Goal: Information Seeking & Learning: Find contact information

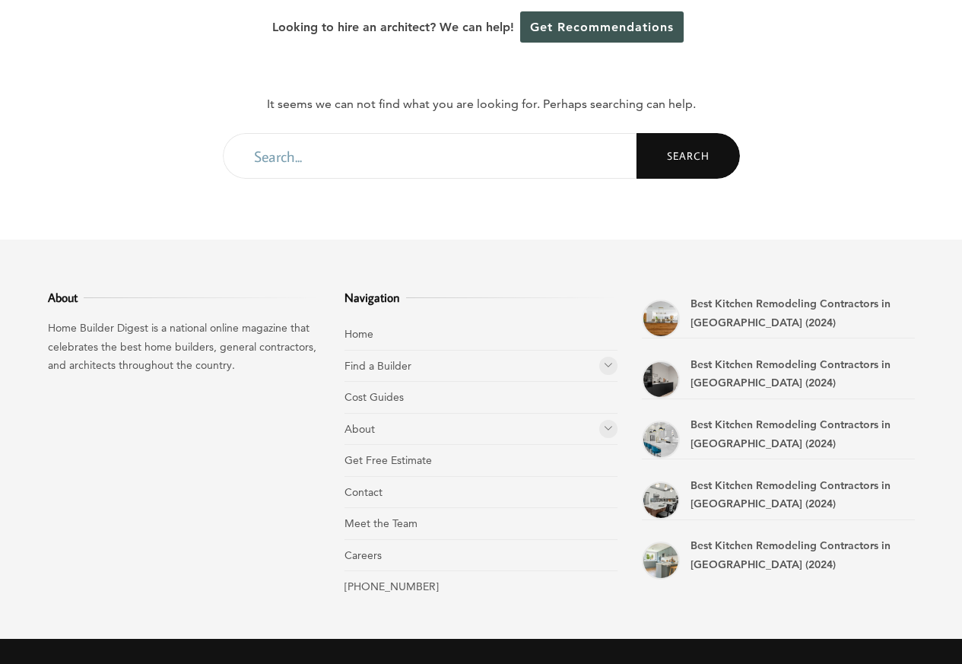
scroll to position [438, 0]
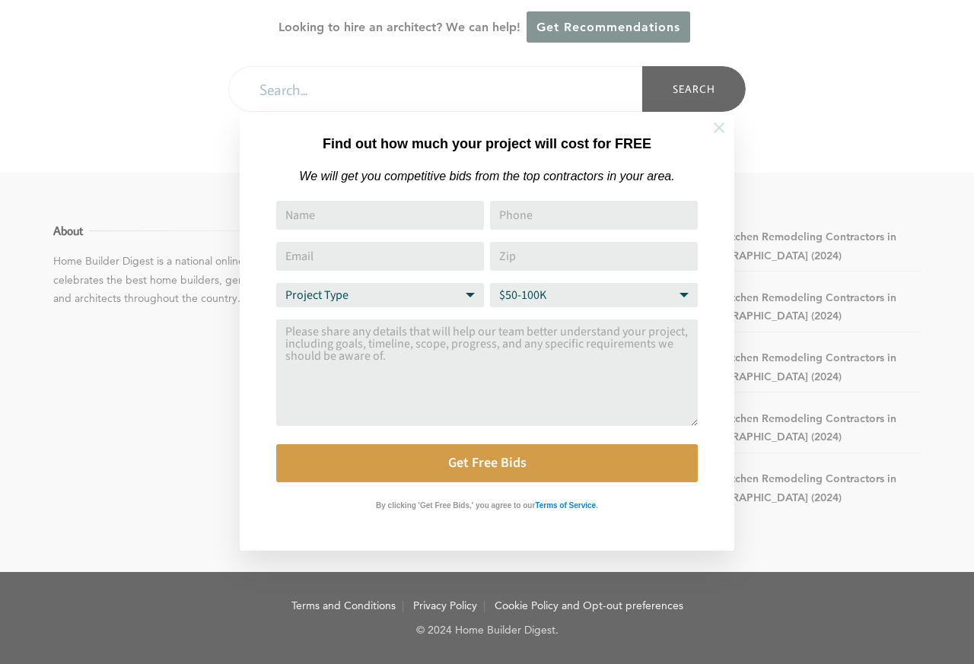
click at [719, 129] on icon at bounding box center [718, 127] width 17 height 17
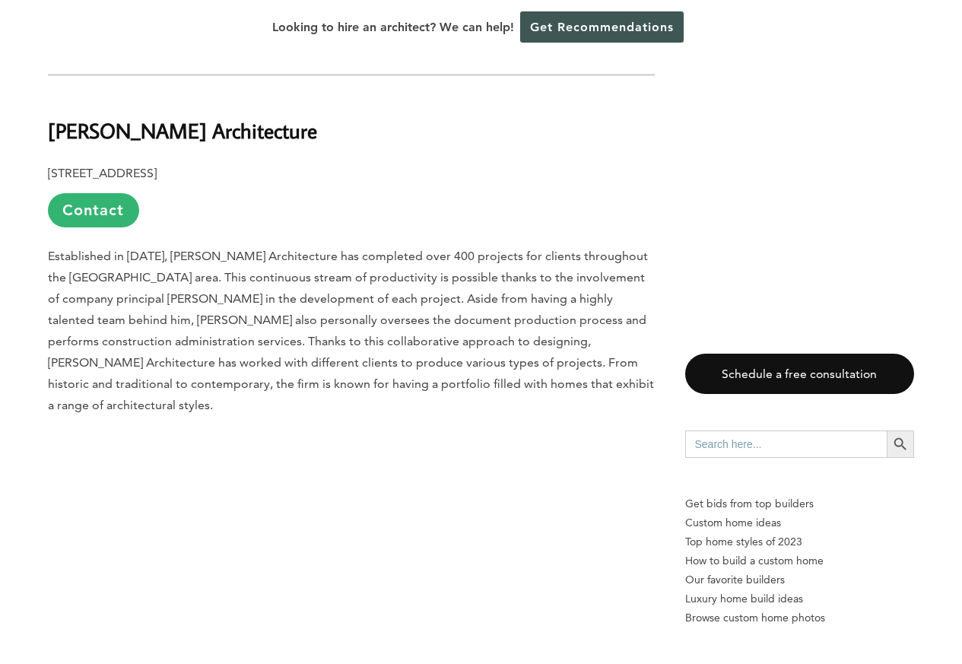
scroll to position [2837, 0]
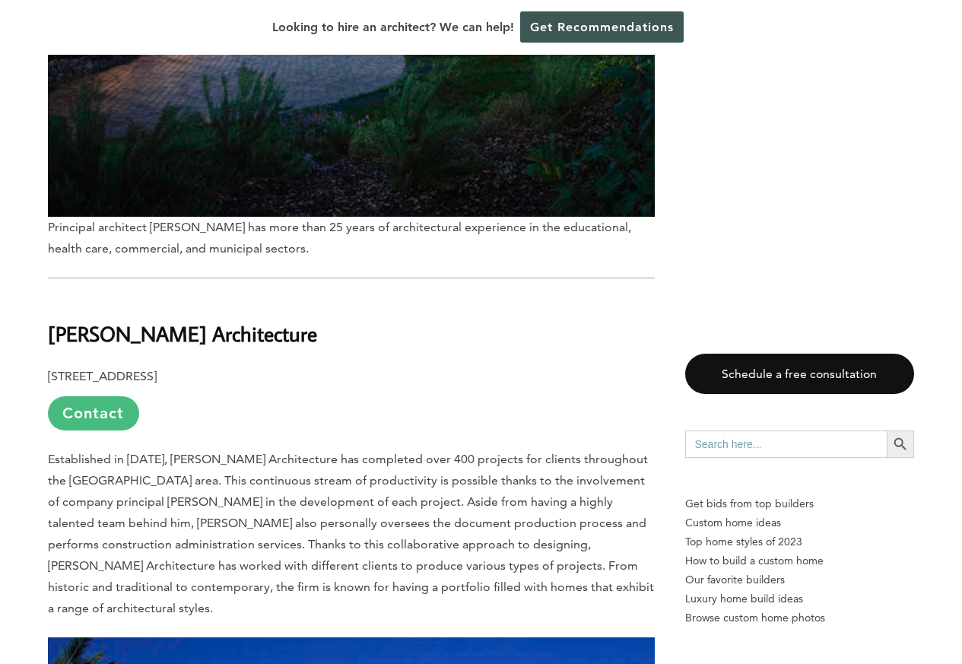
click at [78, 396] on link "Contact" at bounding box center [93, 413] width 91 height 34
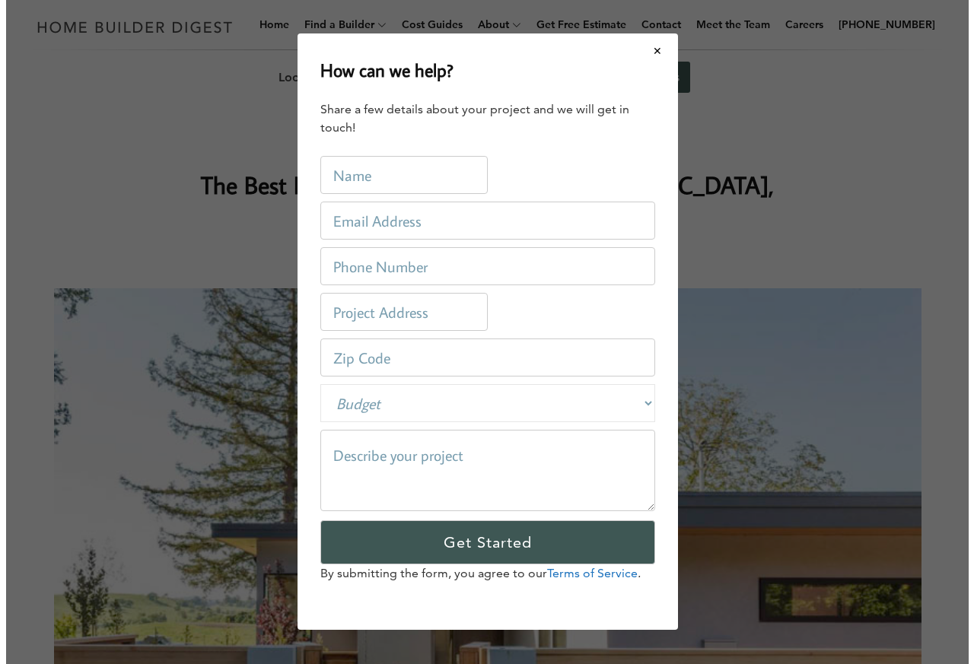
scroll to position [0, 0]
